Goal: Task Accomplishment & Management: Manage account settings

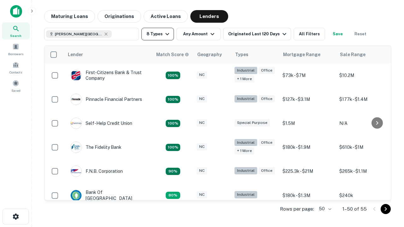
click at [158, 34] on button "8 Types" at bounding box center [157, 34] width 33 height 13
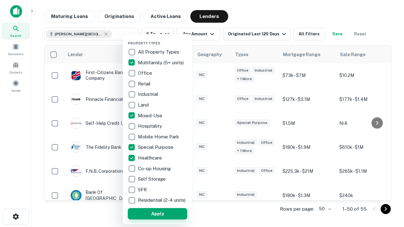
click at [158, 214] on button "Apply" at bounding box center [157, 213] width 59 height 11
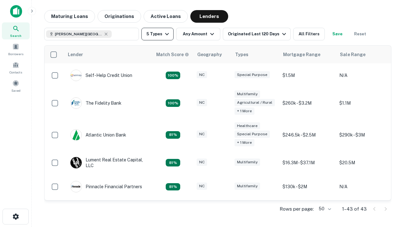
click at [158, 34] on button "5 Types" at bounding box center [157, 34] width 32 height 13
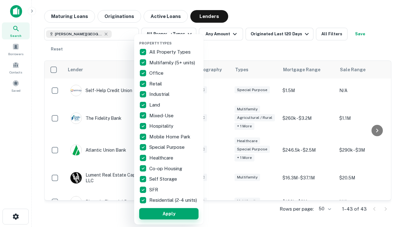
click at [169, 214] on button "Apply" at bounding box center [168, 213] width 59 height 11
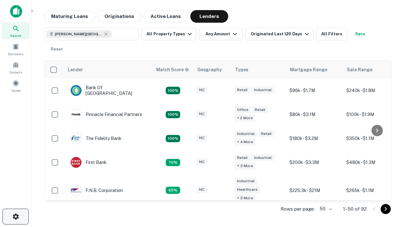
click at [15, 217] on icon "button" at bounding box center [16, 217] width 8 height 8
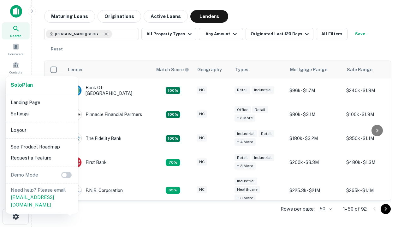
click at [42, 130] on li "Logout" at bounding box center [42, 130] width 68 height 11
